Goal: Task Accomplishment & Management: Manage account settings

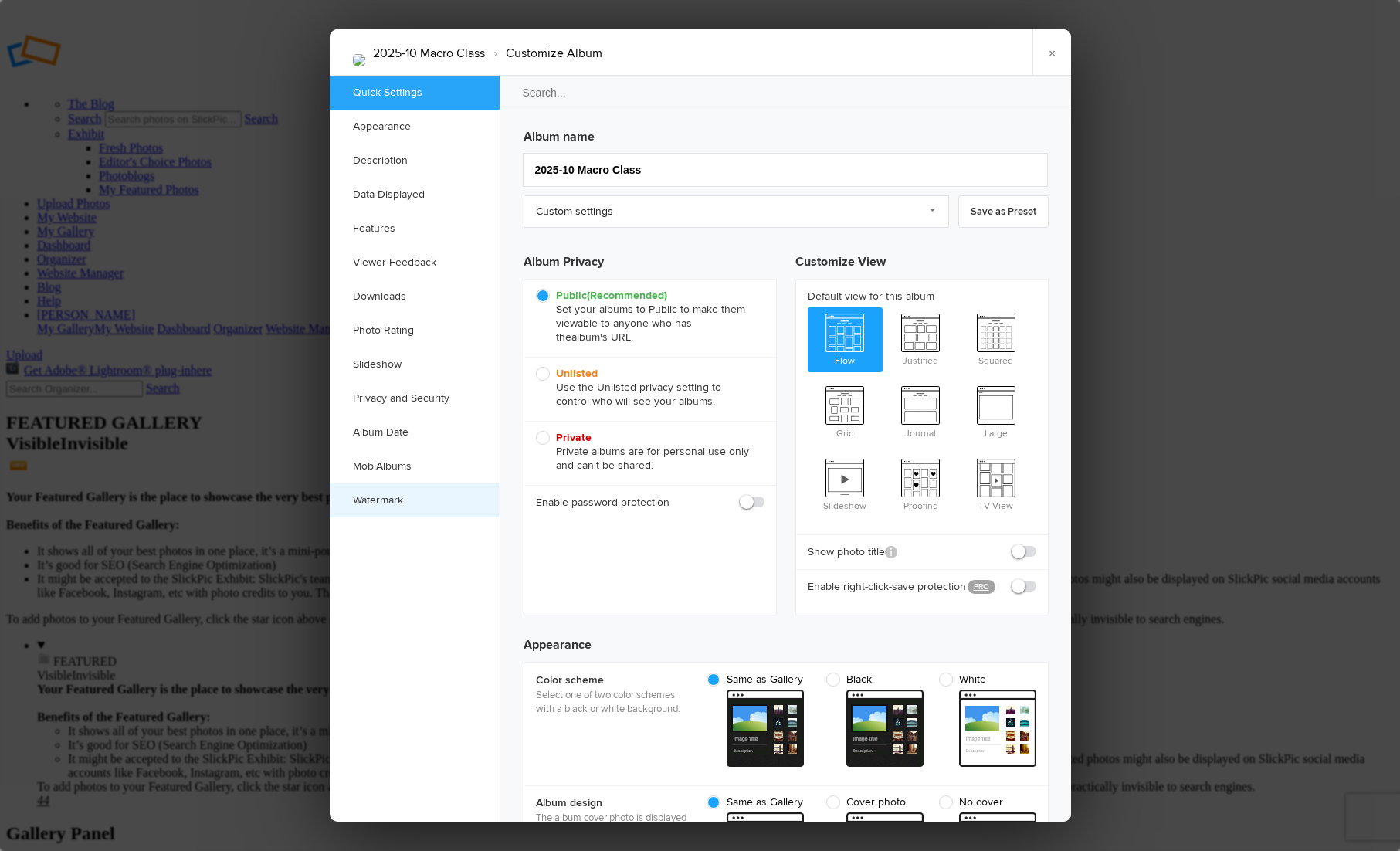
click at [419, 496] on link "Watermark" at bounding box center [414, 501] width 170 height 34
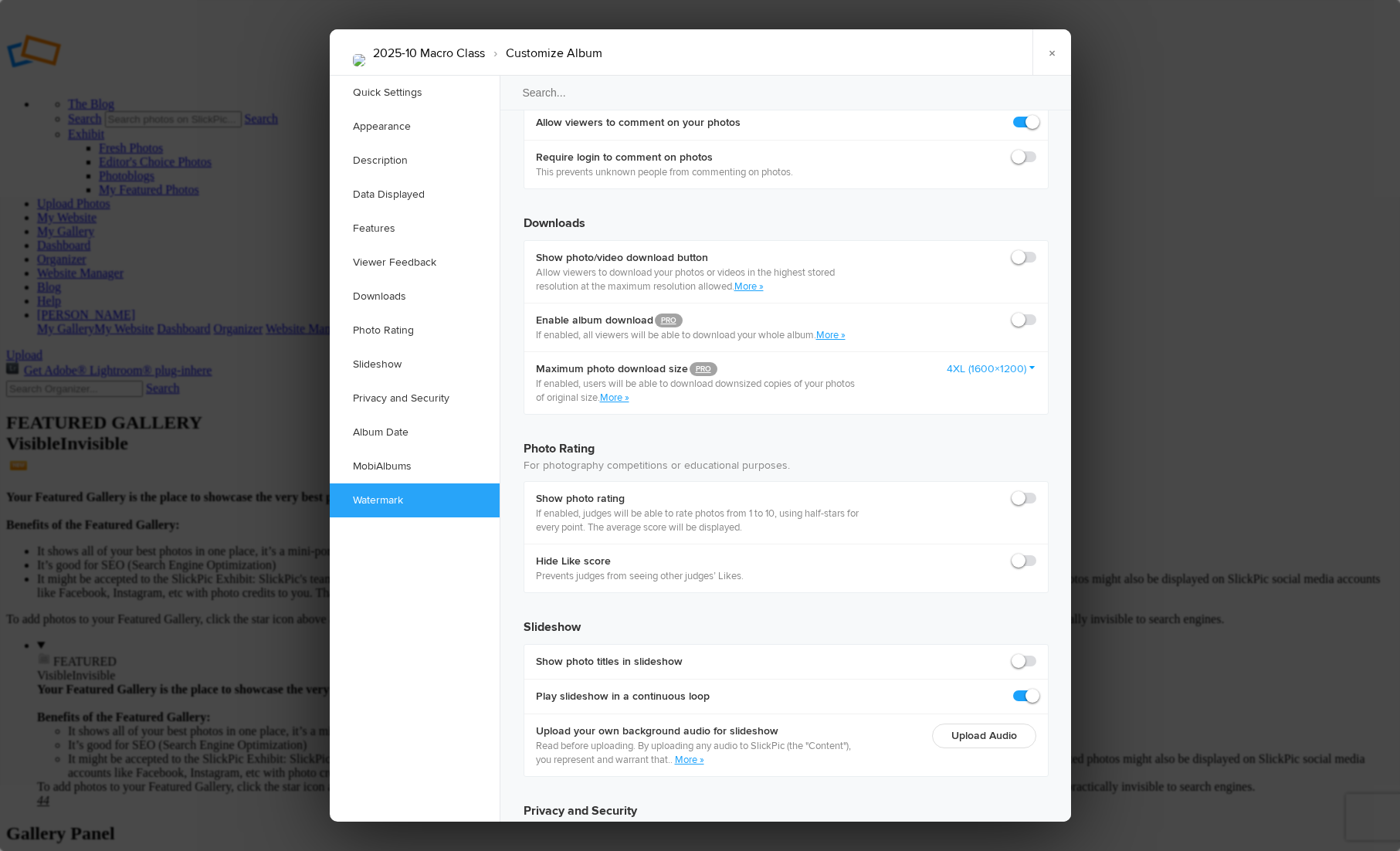
scroll to position [3161, 0]
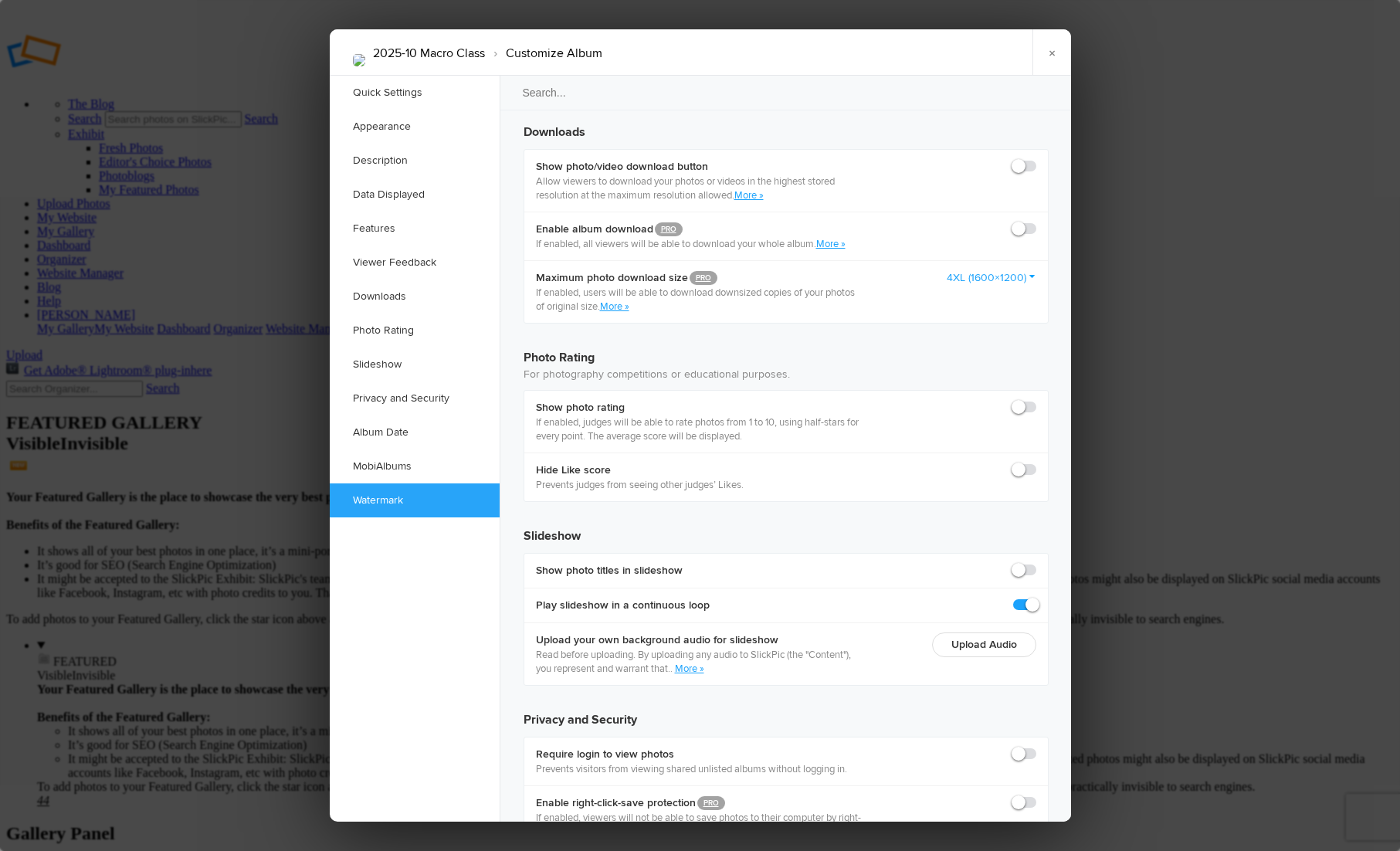
checkbox input "true"
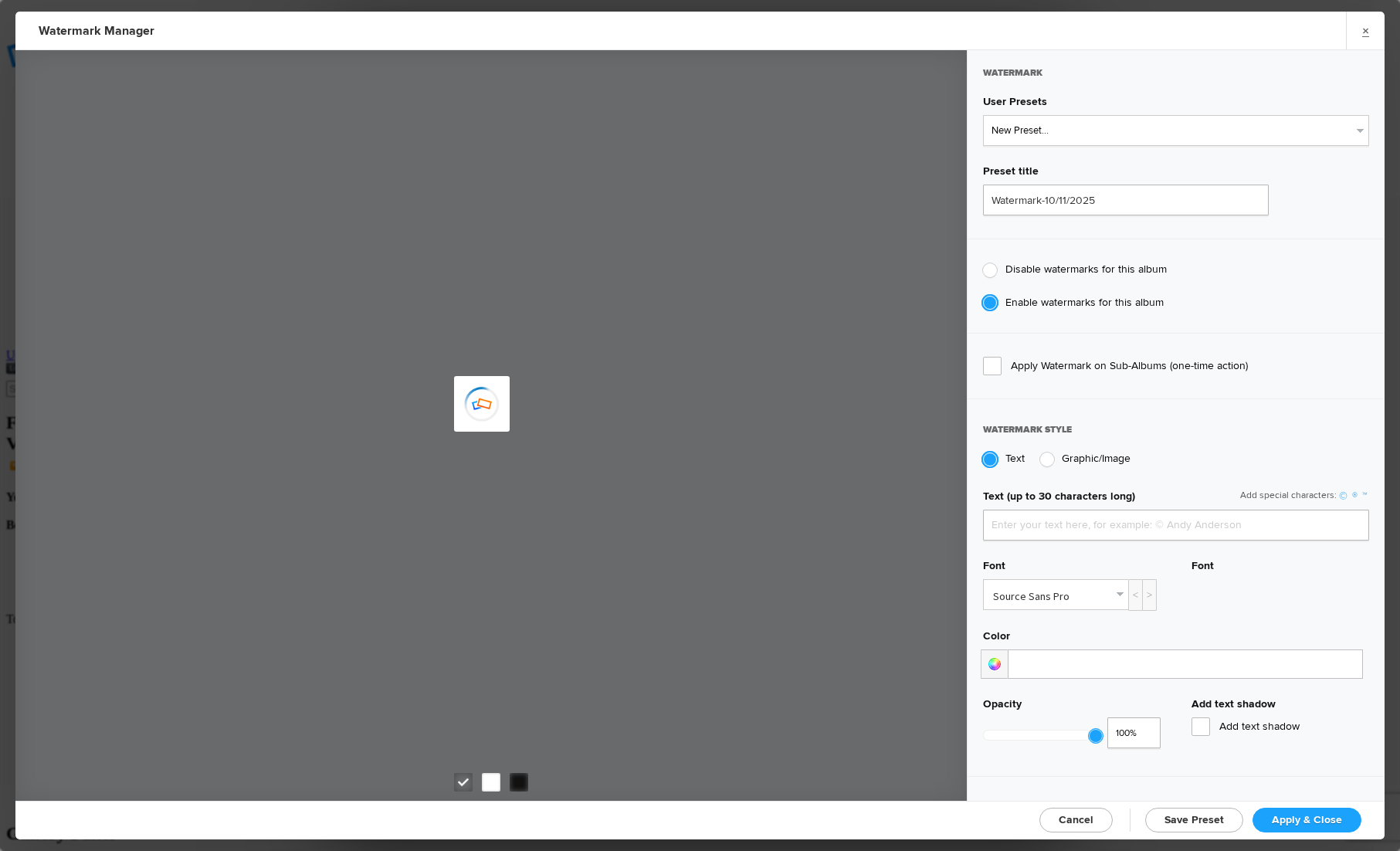
type input "David Pitts"
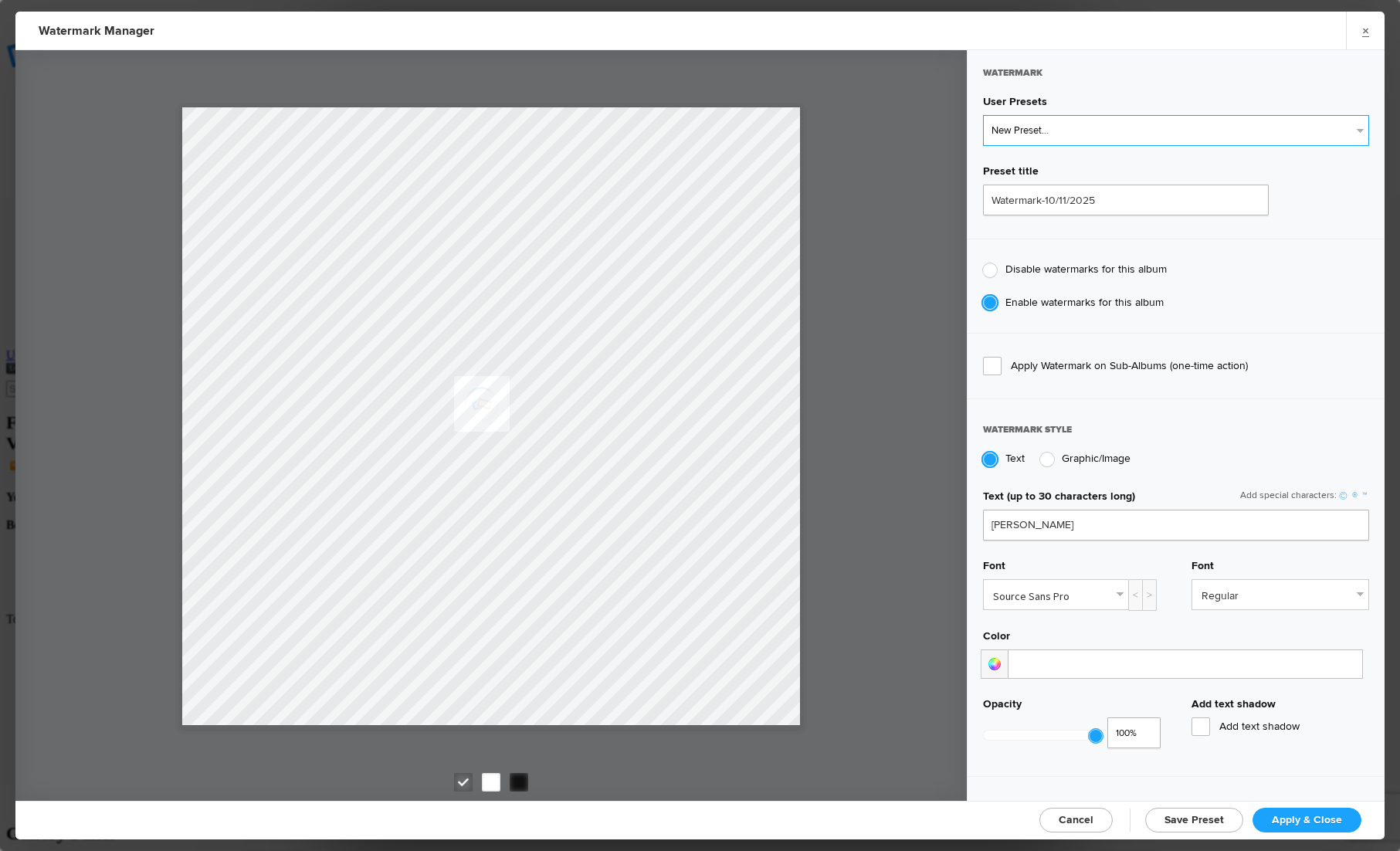
click at [1101, 130] on select "New Preset... Signature Watermark Photographer Signature Watermark Photographer…" at bounding box center [1176, 131] width 386 height 31
select select "4: Object"
click at [983, 115] on select "New Preset... Signature Watermark Photographer Signature Watermark Photographer…" at bounding box center [1176, 131] width 386 height 31
type input "White Keyline and Signature"
radio input "false"
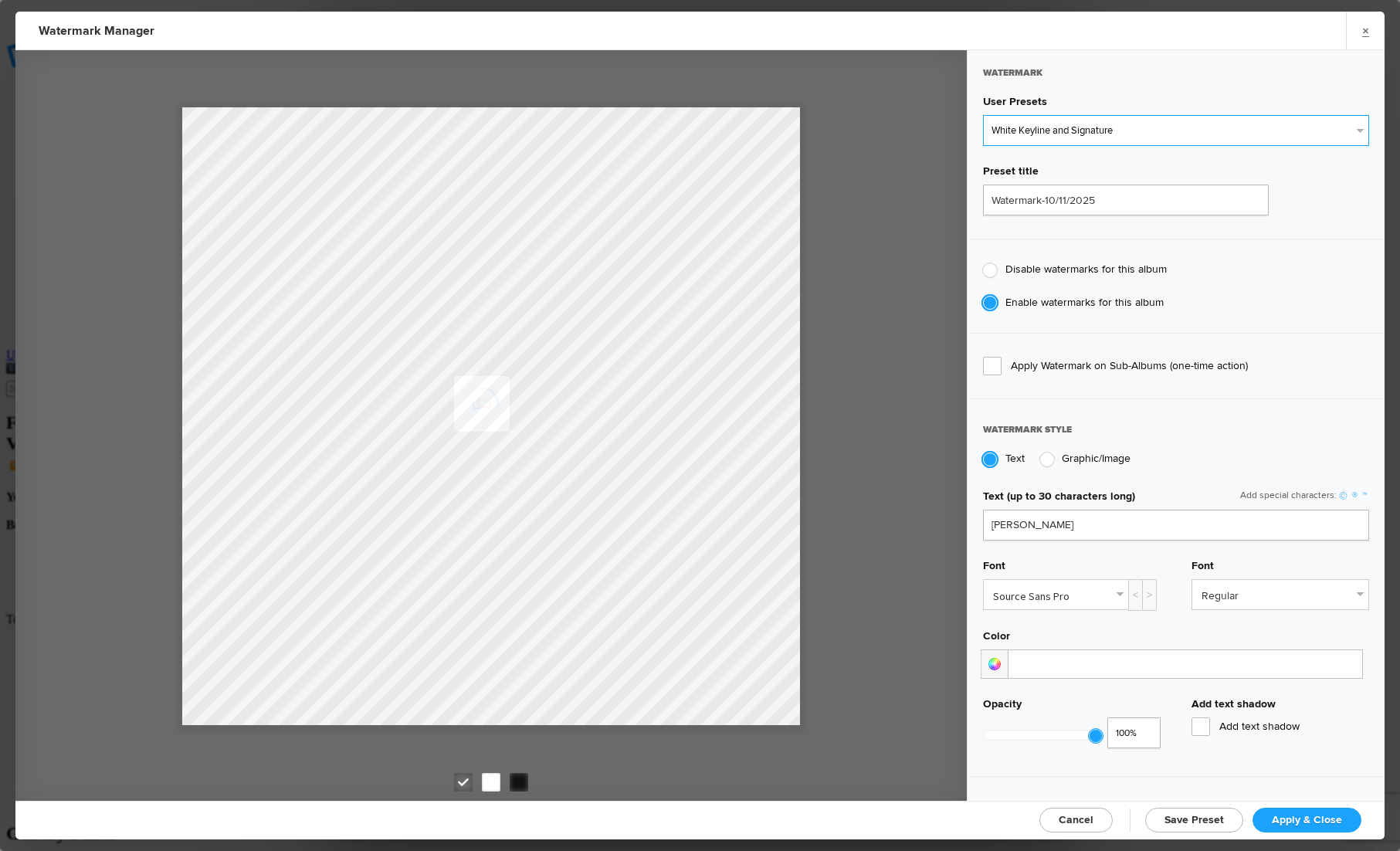
radio input "true"
type input "57"
type input "10"
type input "4"
radio input "false"
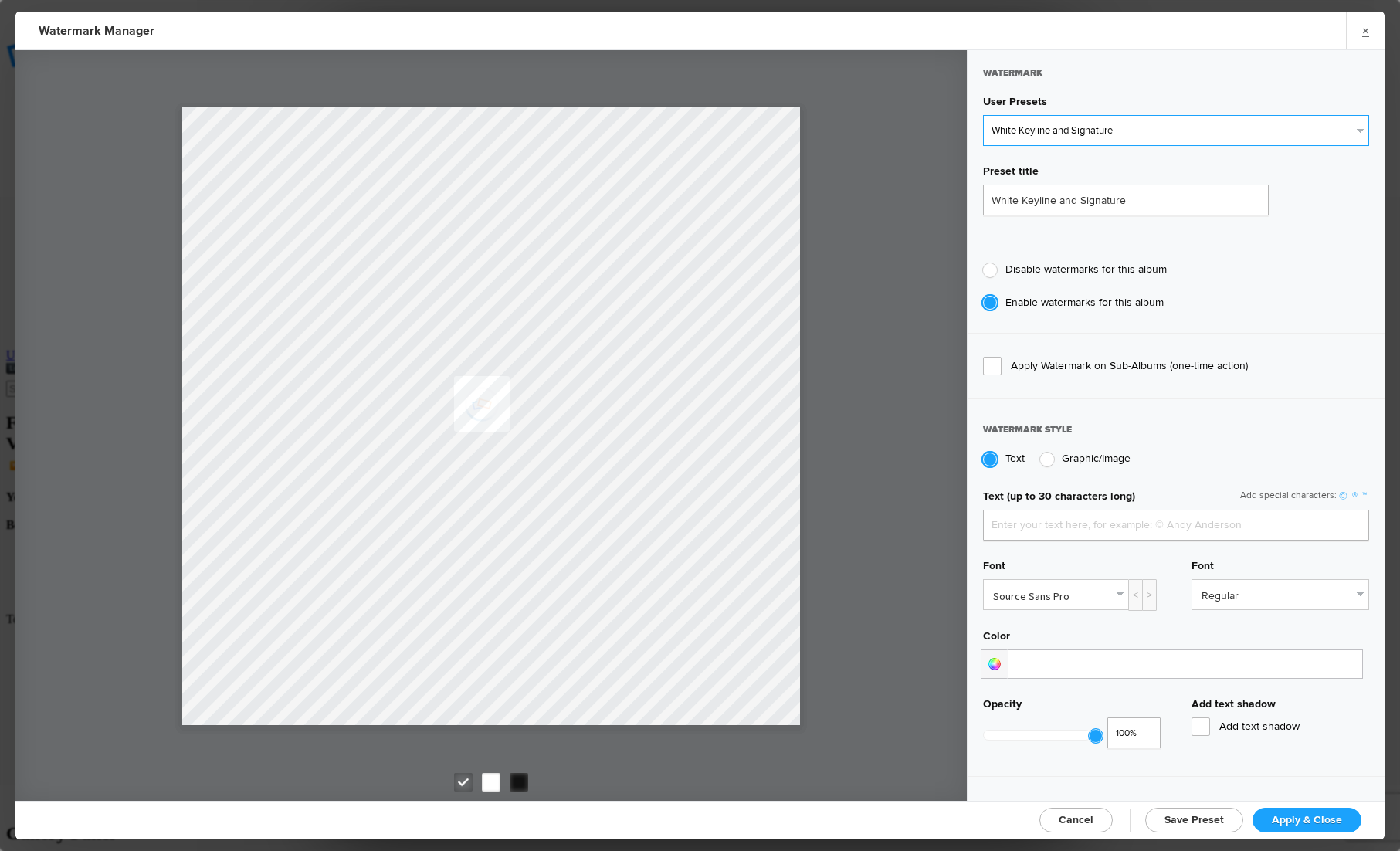
radio input "false"
radio input "true"
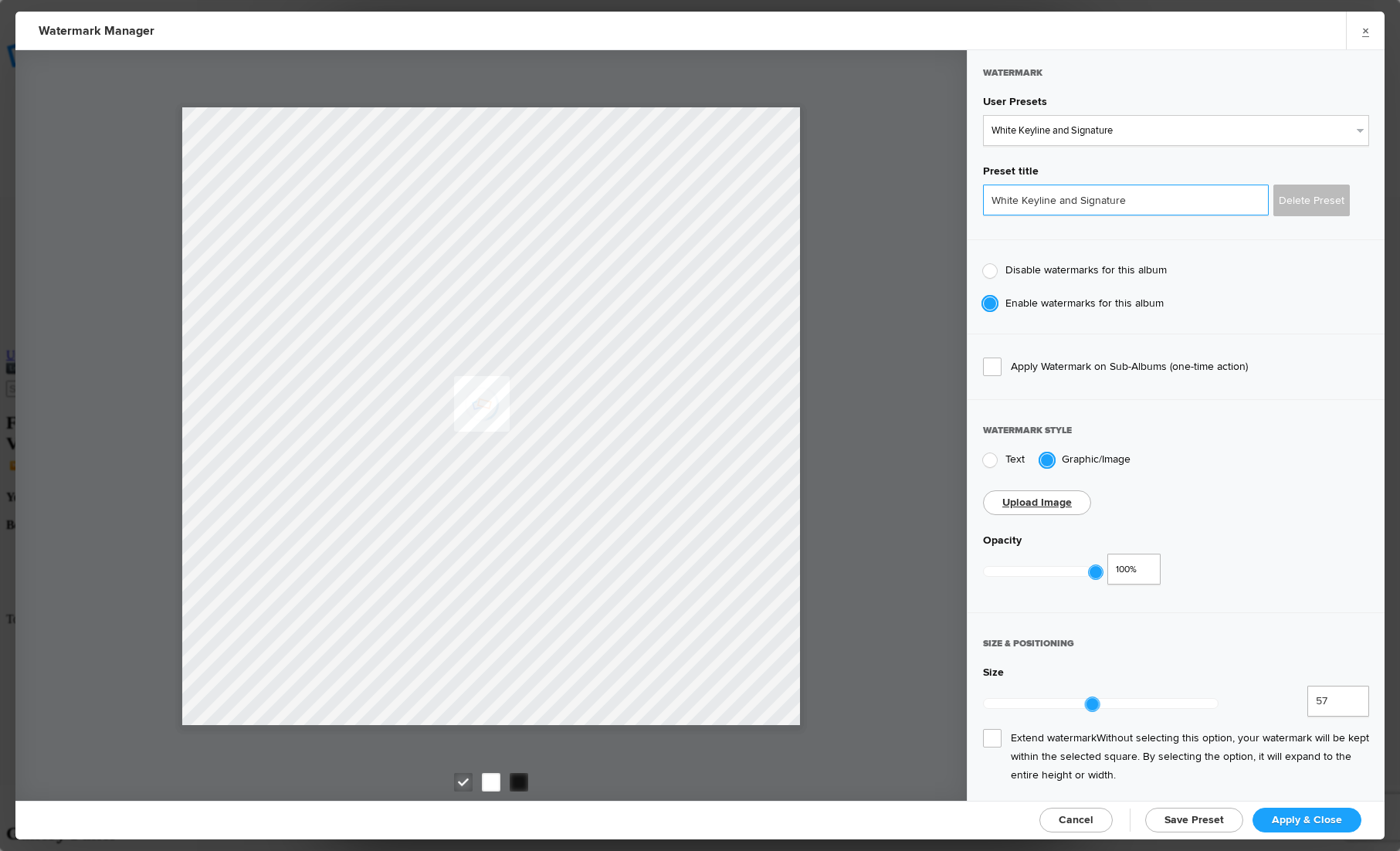
click at [1027, 206] on input "White Keyline and Signature" at bounding box center [1125, 200] width 286 height 31
click at [1168, 196] on input "White Keyline and Signature" at bounding box center [1125, 200] width 286 height 31
click at [1199, 139] on select "New Preset... Signature Watermark Photographer Signature Watermark Photographer…" at bounding box center [1176, 131] width 386 height 31
select select "5: Object"
click at [983, 115] on select "New Preset... Signature Watermark Photographer Signature Watermark Photographer…" at bounding box center [1176, 131] width 386 height 31
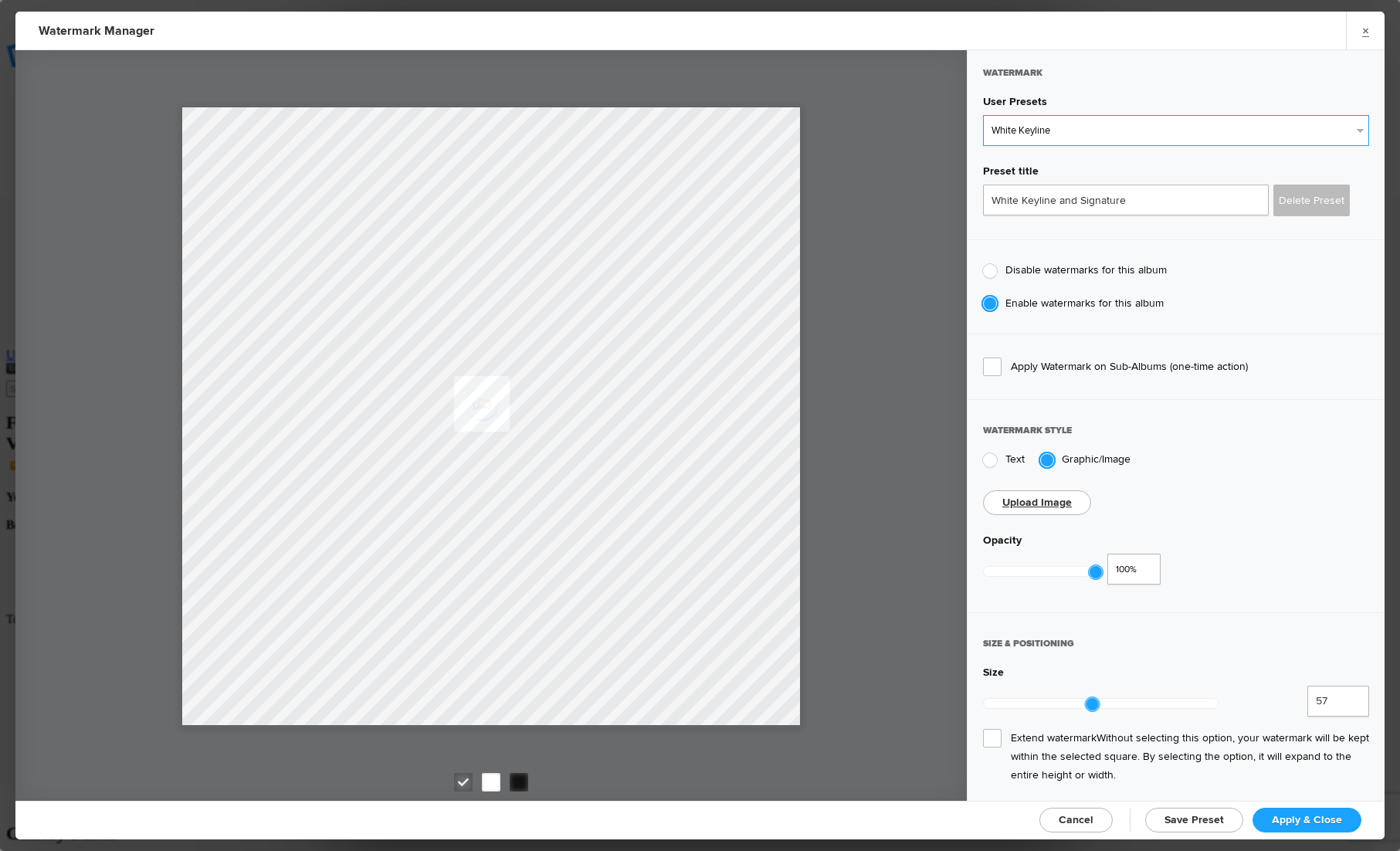
type input "White Keyline"
radio input "true"
type input "36"
type input "5"
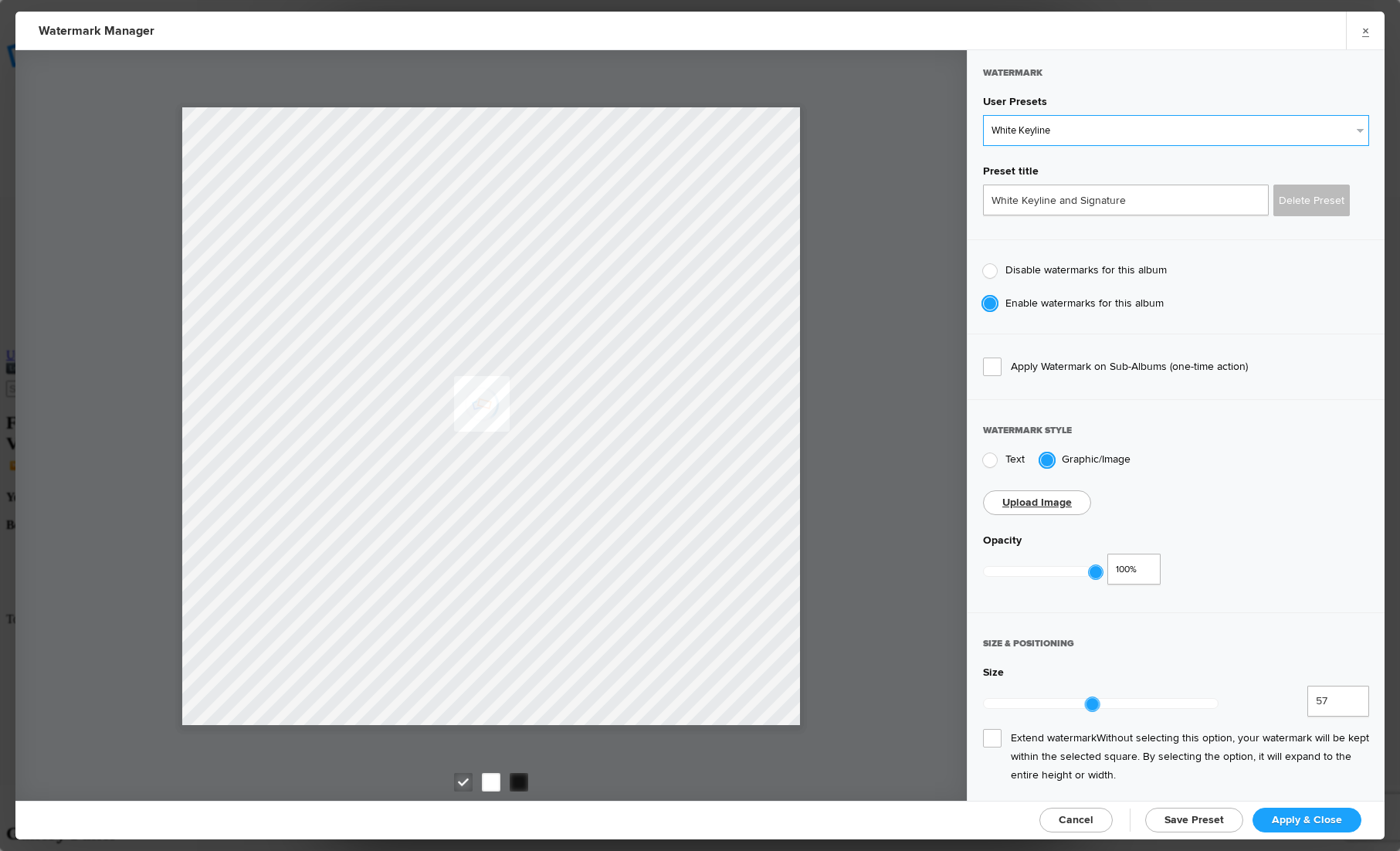
radio input "false"
radio input "true"
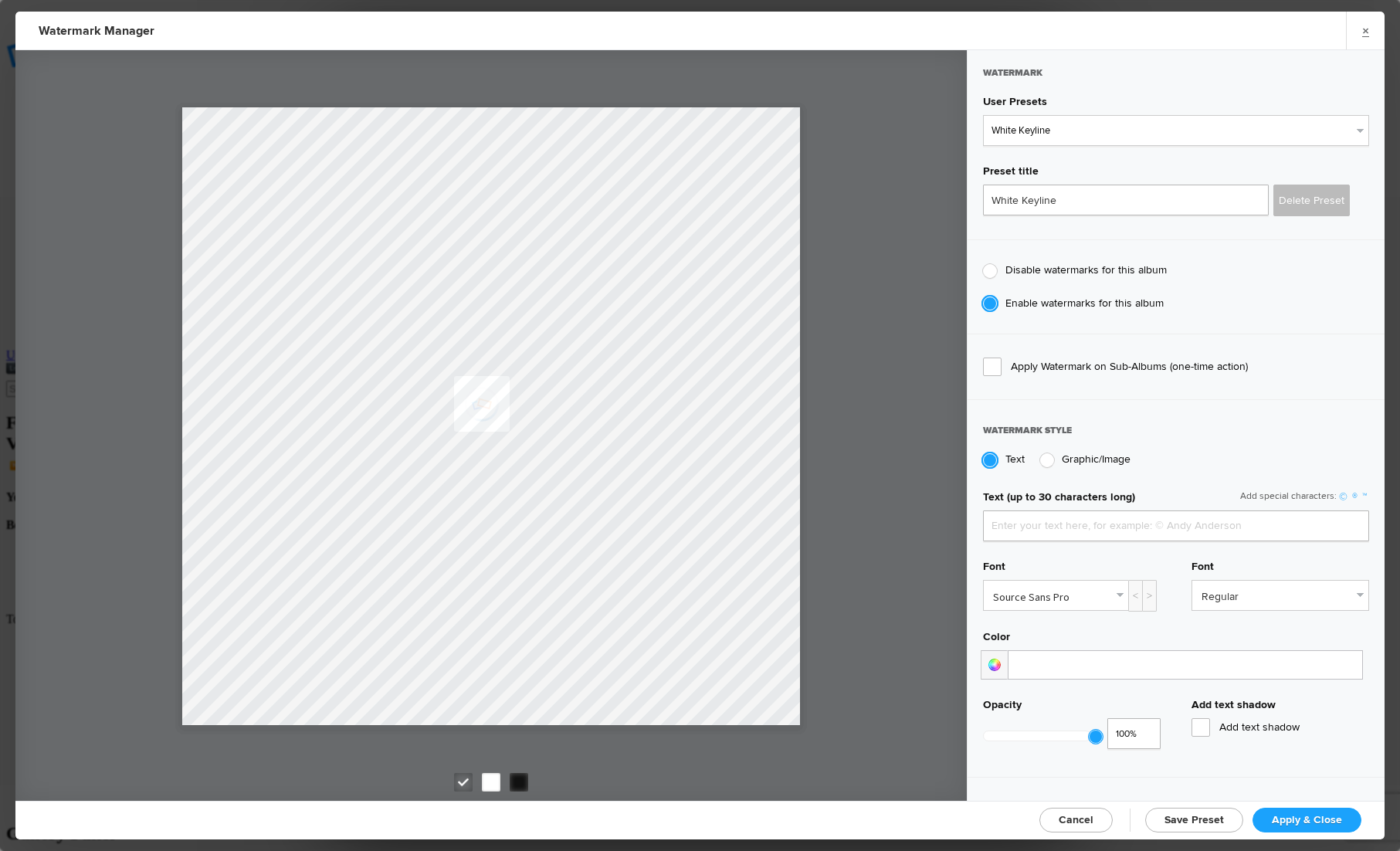
click at [1295, 826] on link "Apply & Close" at bounding box center [1306, 819] width 109 height 24
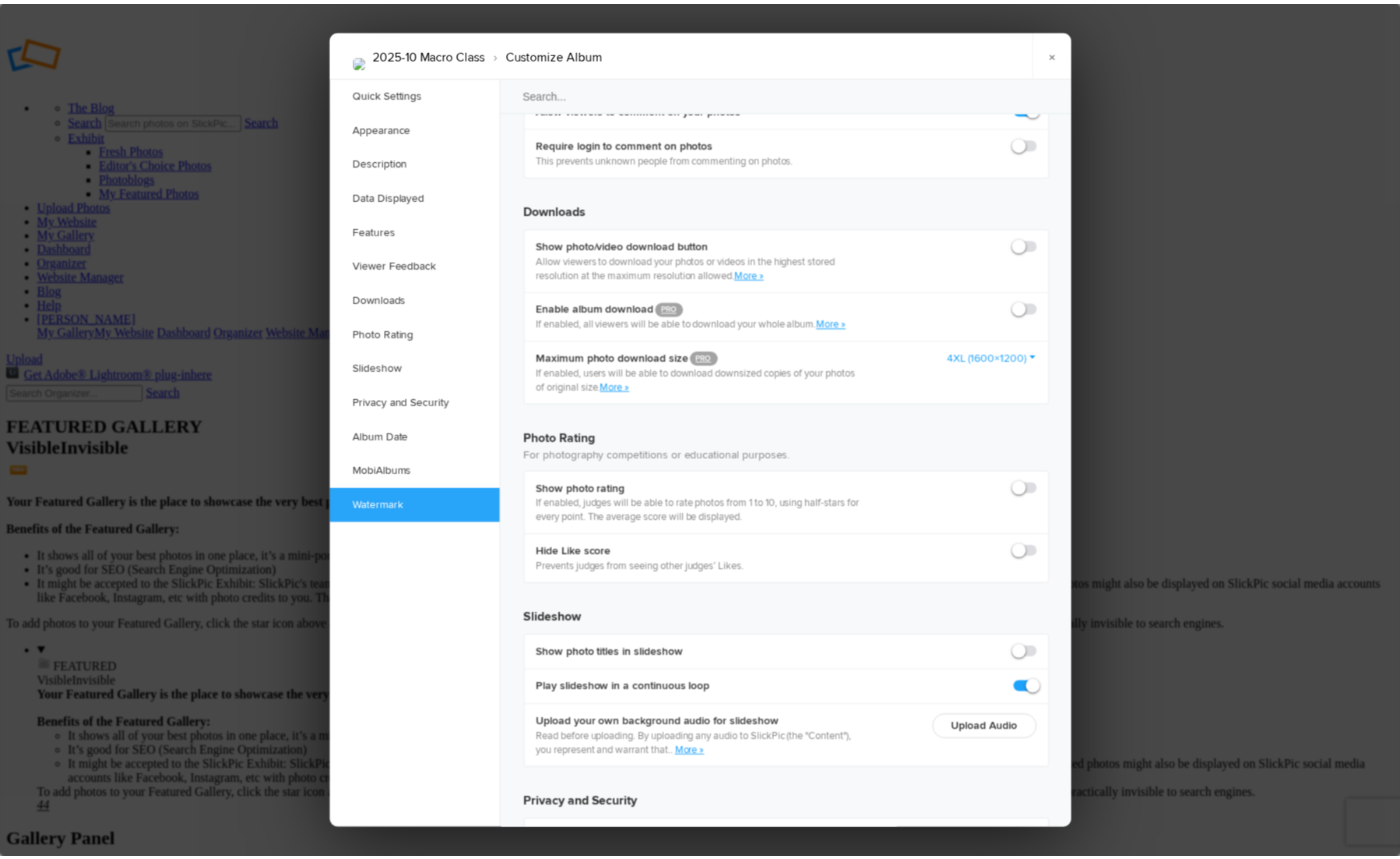
scroll to position [2956, 0]
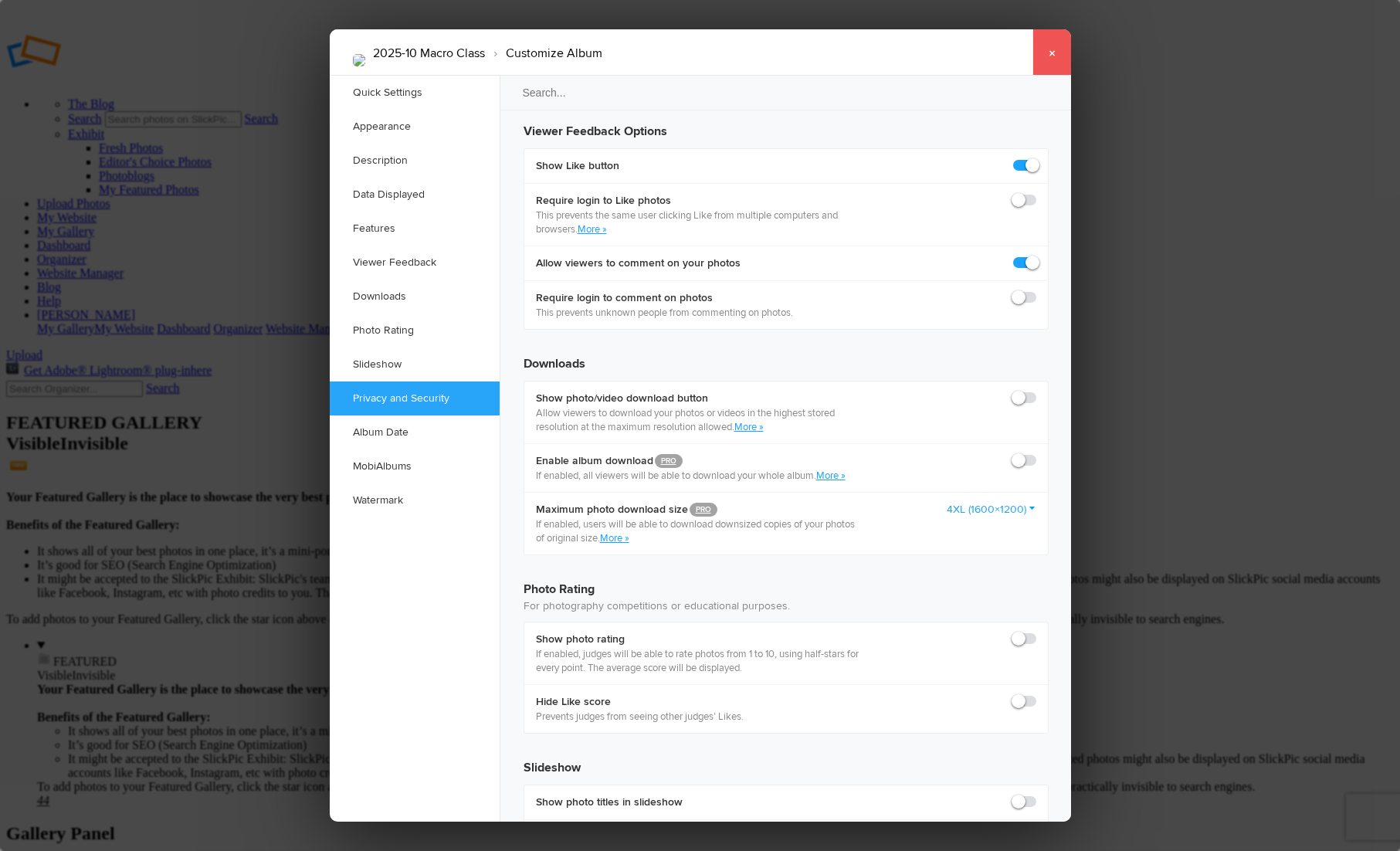
click at [1053, 51] on link "×" at bounding box center [1051, 52] width 39 height 46
